Goal: Transaction & Acquisition: Purchase product/service

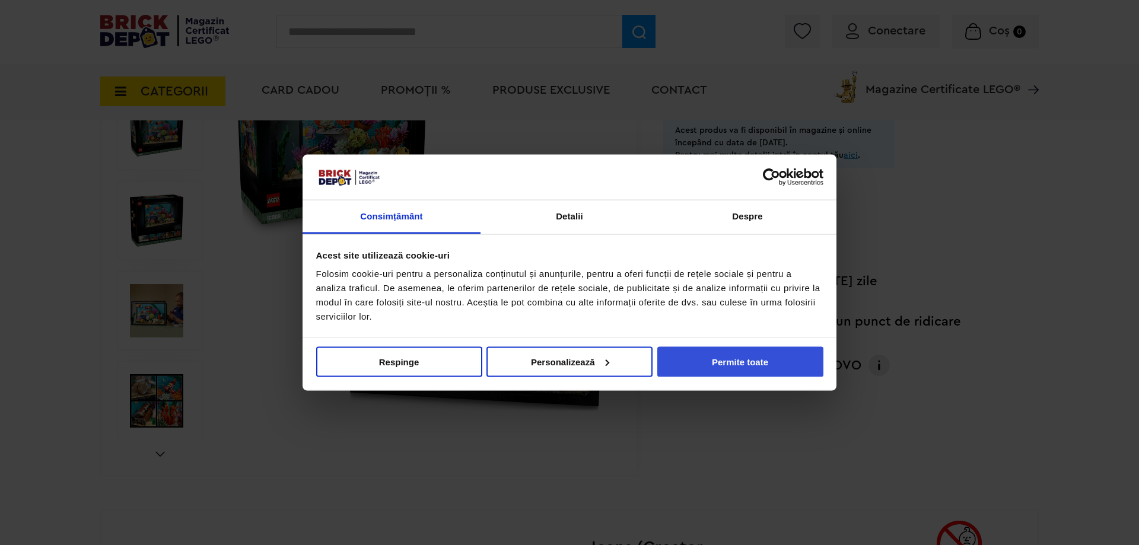
click at [703, 359] on button "Permite toate" at bounding box center [740, 361] width 166 height 30
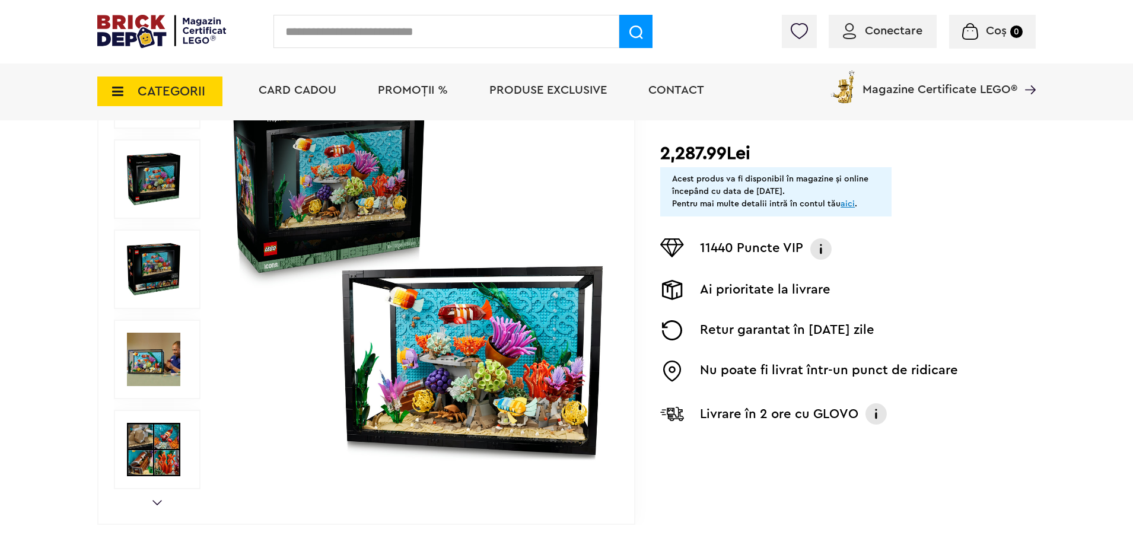
scroll to position [237, 0]
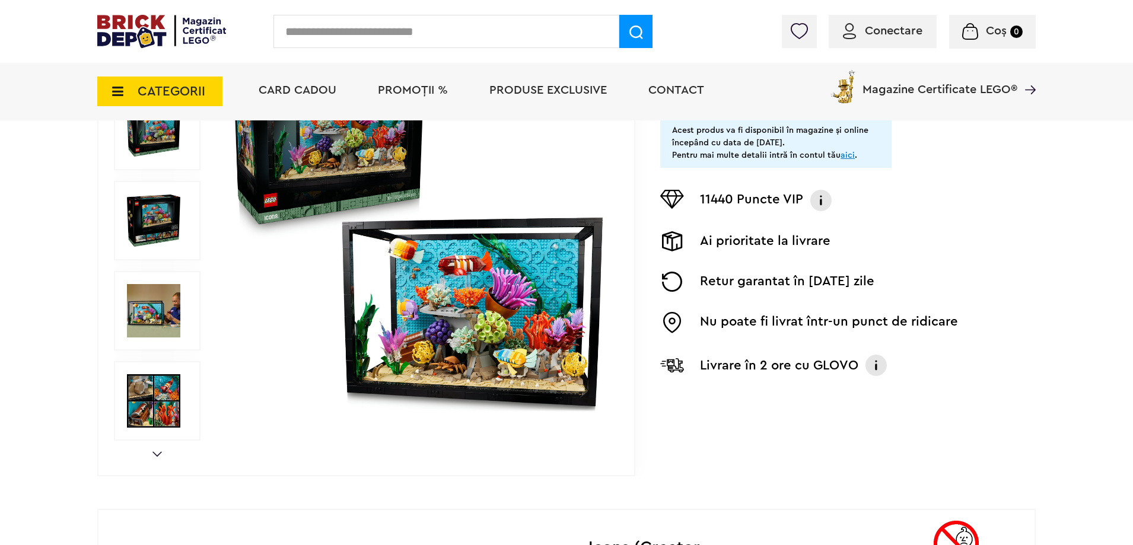
click at [482, 306] on img at bounding box center [418, 221] width 382 height 382
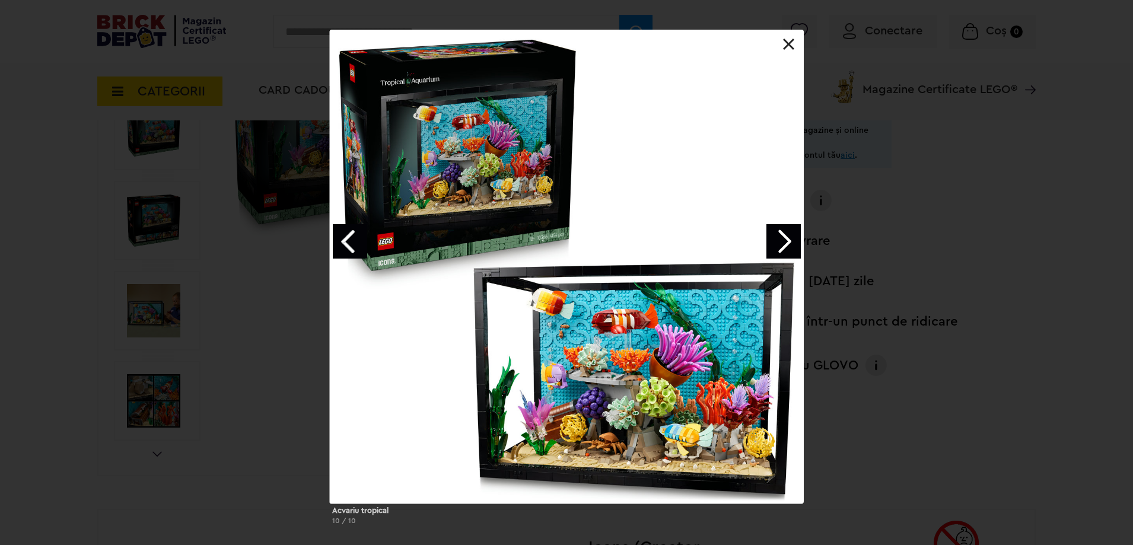
click at [787, 244] on link "Next image" at bounding box center [783, 241] width 34 height 34
click at [780, 244] on link "Next image" at bounding box center [783, 241] width 34 height 34
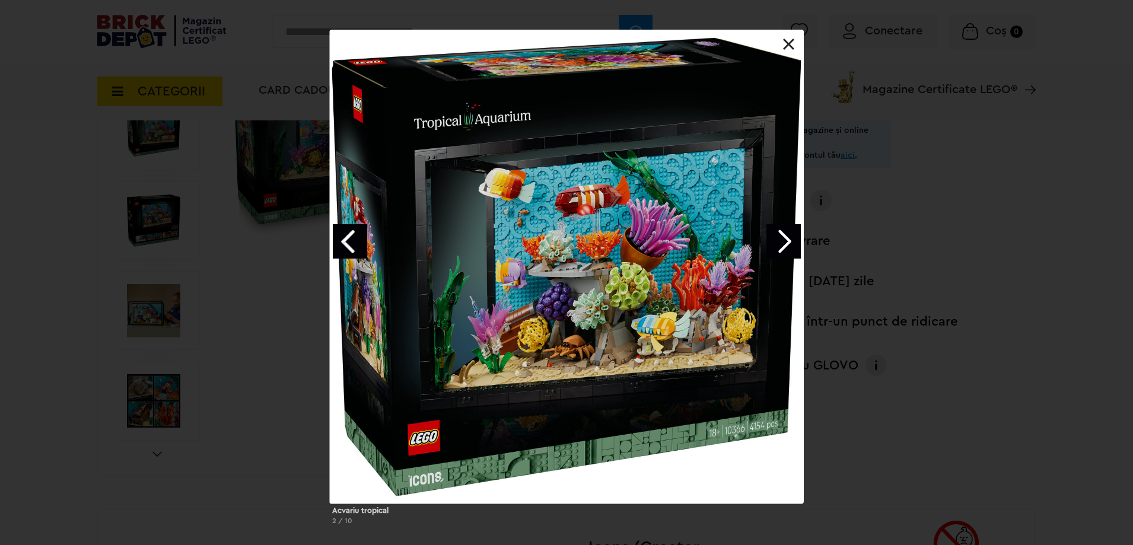
click at [785, 243] on link "Next image" at bounding box center [783, 241] width 34 height 34
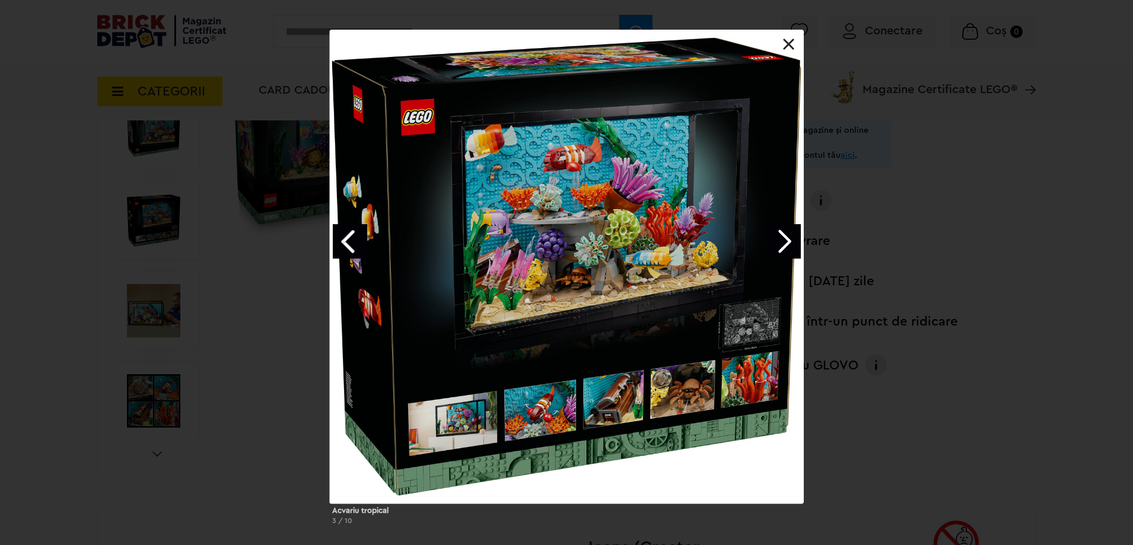
click at [783, 241] on link "Next image" at bounding box center [783, 241] width 34 height 34
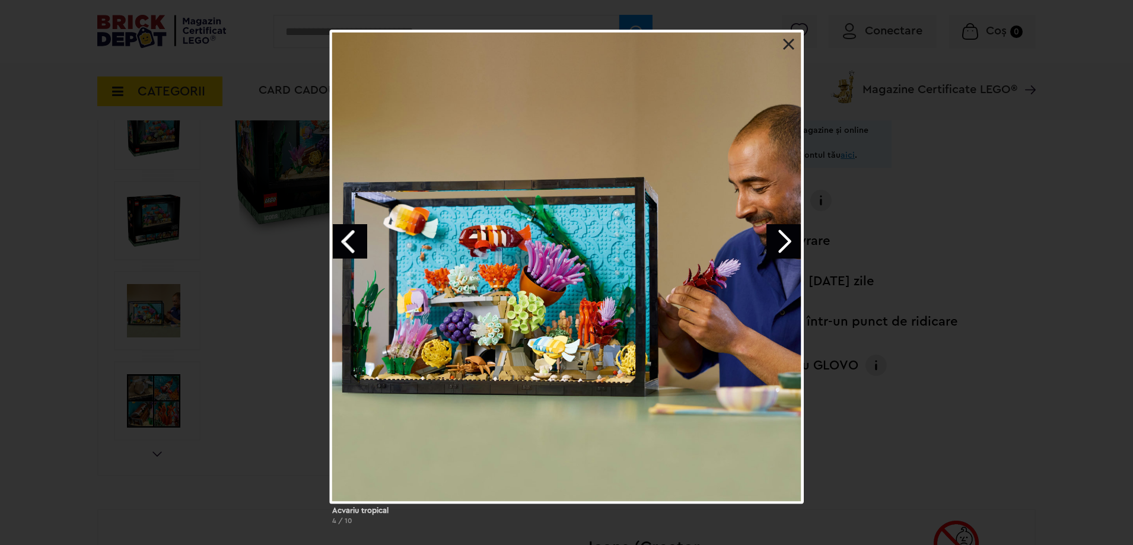
click at [783, 241] on link "Next image" at bounding box center [783, 241] width 34 height 34
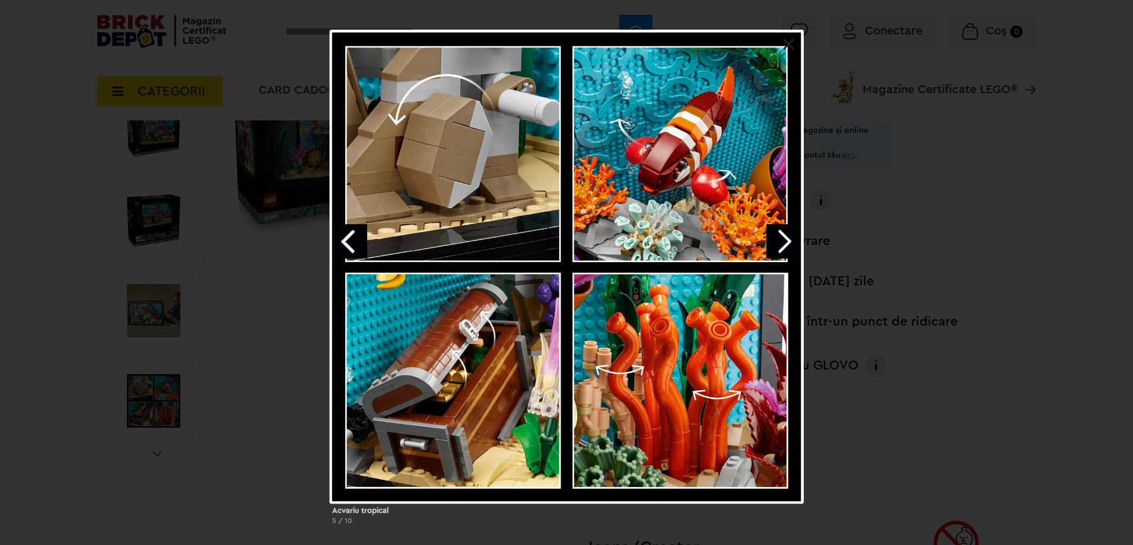
click at [783, 241] on link "Next image" at bounding box center [783, 241] width 34 height 34
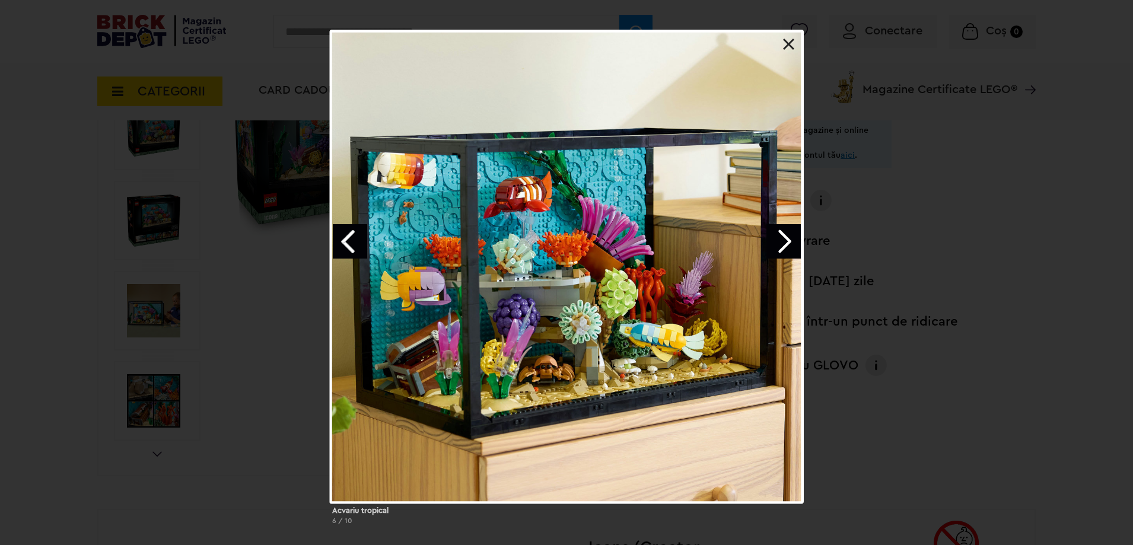
click at [786, 43] on link at bounding box center [789, 45] width 12 height 12
